Goal: Check status: Check status

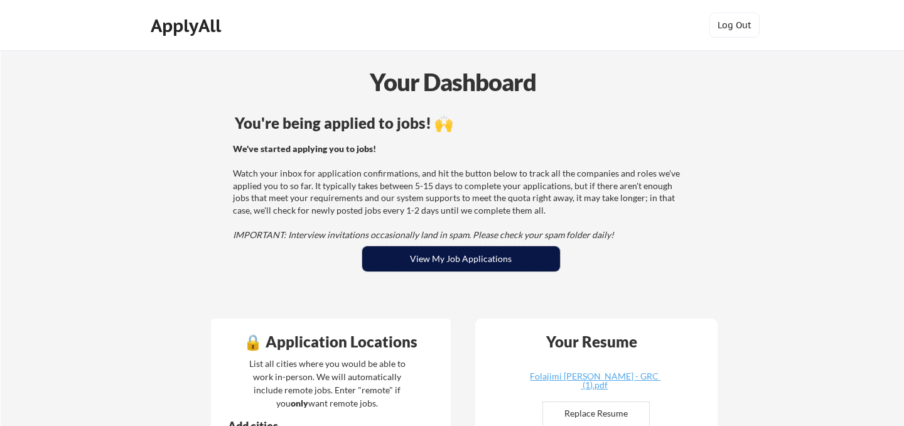
click at [474, 256] on button "View My Job Applications" at bounding box center [461, 258] width 198 height 25
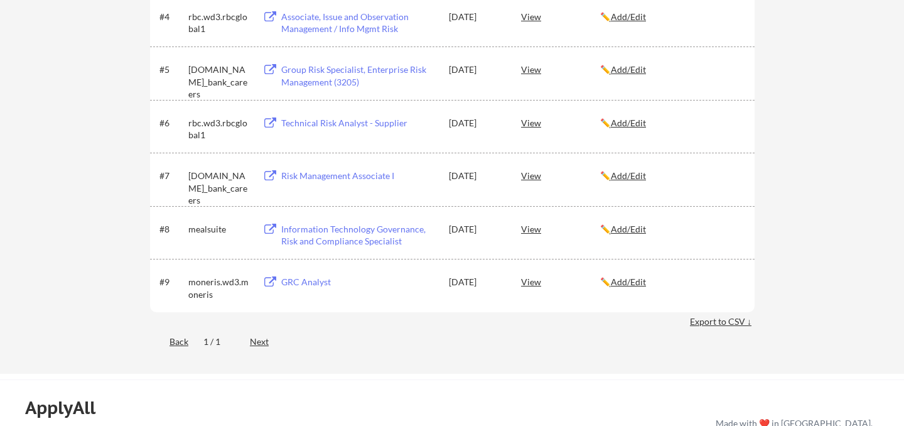
scroll to position [445, 0]
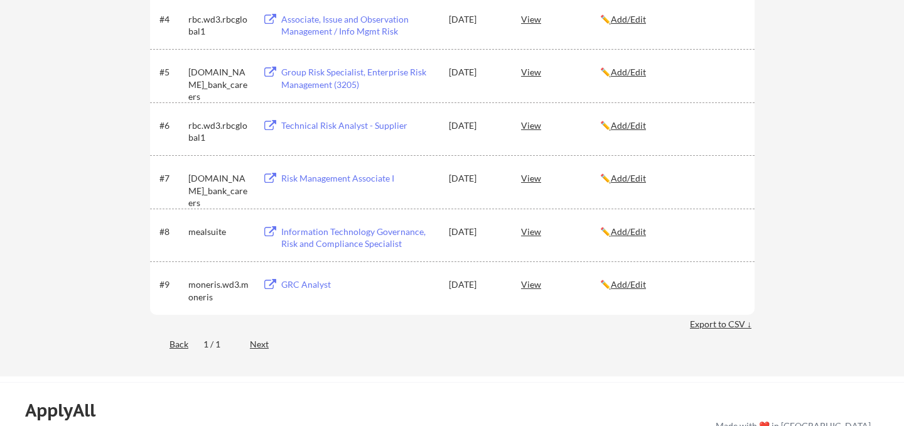
click at [259, 343] on div "Next" at bounding box center [266, 344] width 33 height 13
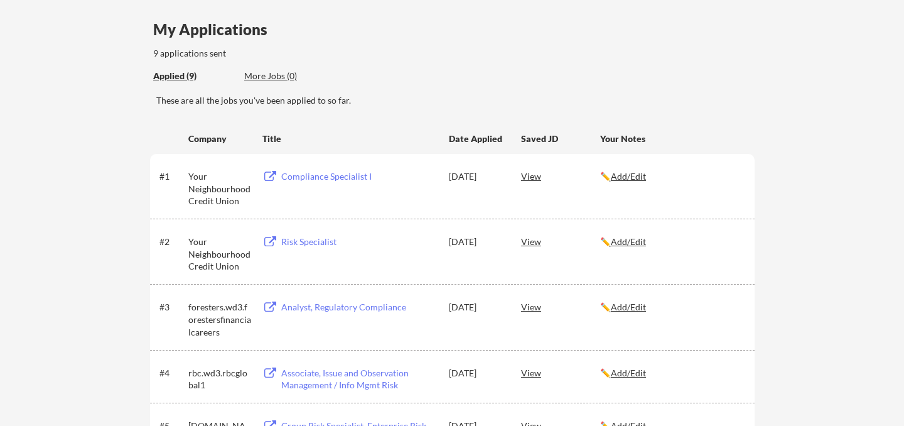
scroll to position [0, 0]
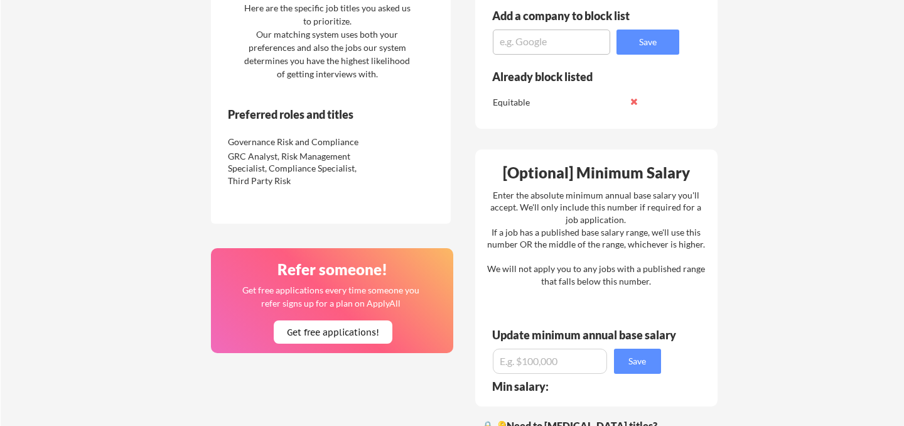
scroll to position [659, 0]
